Goal: Transaction & Acquisition: Purchase product/service

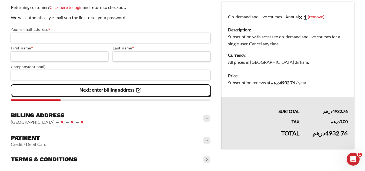
scroll to position [92, 0]
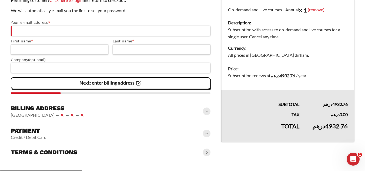
click at [207, 111] on span at bounding box center [207, 111] width 8 height 8
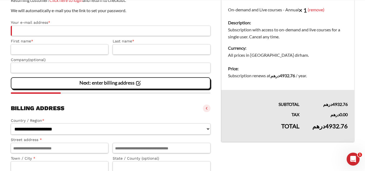
click at [209, 112] on span at bounding box center [207, 109] width 8 height 8
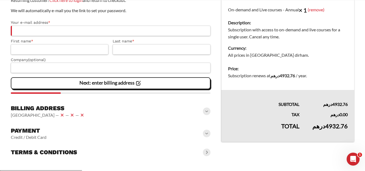
click at [206, 158] on div "Terms & conditions" at bounding box center [111, 152] width 200 height 12
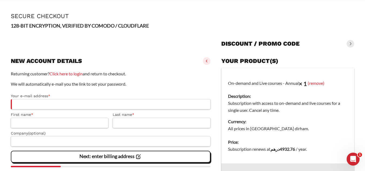
scroll to position [0, 0]
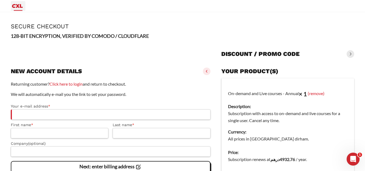
click at [18, 7] on icon "Primary Menu" at bounding box center [17, 6] width 11 height 4
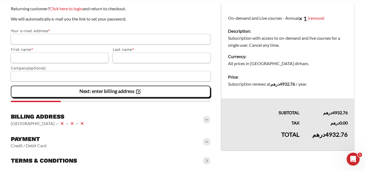
scroll to position [92, 0]
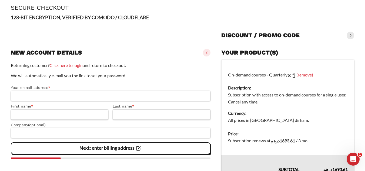
scroll to position [21, 0]
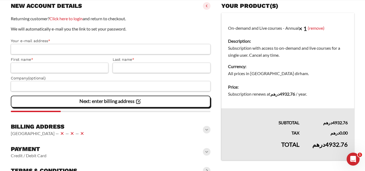
scroll to position [65, 0]
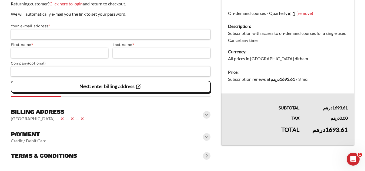
scroll to position [92, 0]
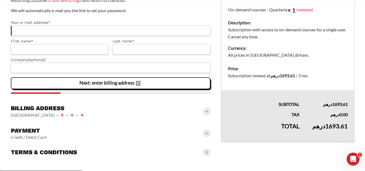
click at [205, 152] on span at bounding box center [207, 153] width 8 height 8
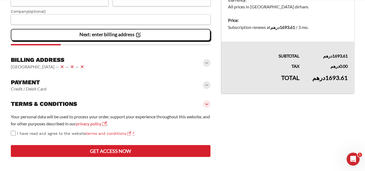
scroll to position [143, 0]
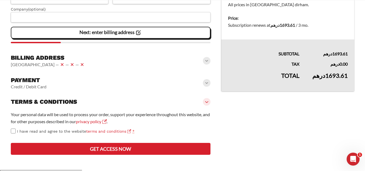
click at [207, 107] on div "Terms & conditions" at bounding box center [111, 102] width 200 height 12
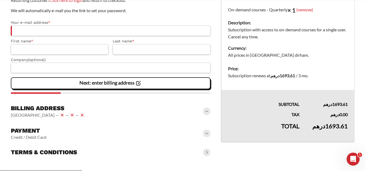
click at [205, 134] on span at bounding box center [207, 134] width 8 height 8
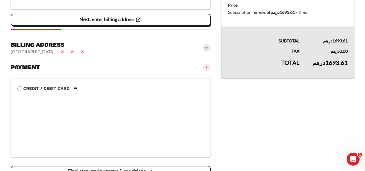
scroll to position [146, 0]
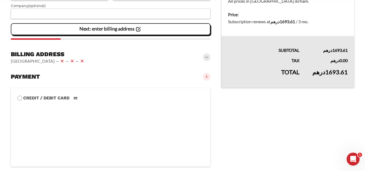
click at [208, 61] on span at bounding box center [207, 57] width 8 height 8
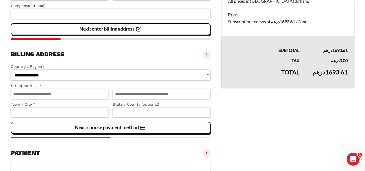
click at [208, 57] on span at bounding box center [207, 54] width 8 height 8
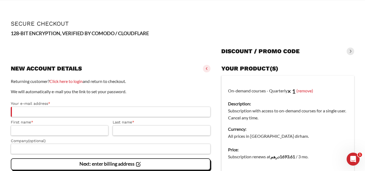
scroll to position [0, 0]
